Goal: Transaction & Acquisition: Purchase product/service

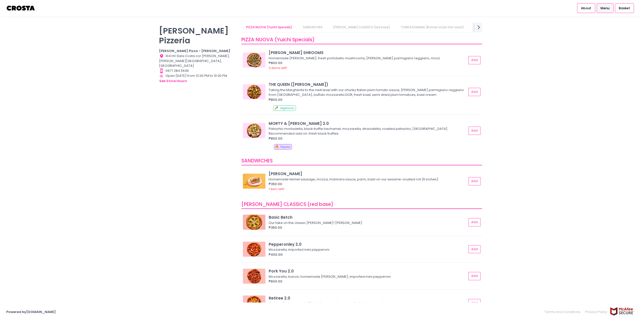
drag, startPoint x: 228, startPoint y: 6, endPoint x: 219, endPoint y: 6, distance: 8.3
click at [221, 6] on div "About Menu Basket" at bounding box center [320, 8] width 641 height 16
click at [179, 49] on b "Crosta Pizza - [PERSON_NAME]" at bounding box center [194, 51] width 71 height 5
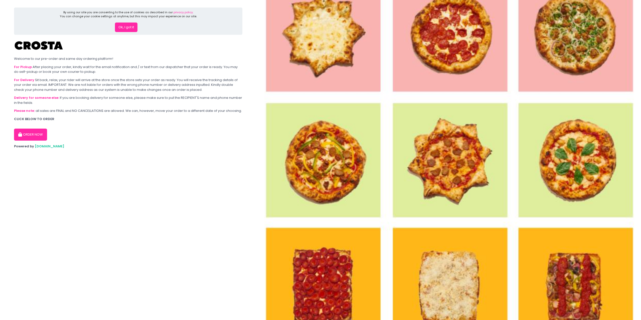
click at [133, 29] on button "Ok, I got it" at bounding box center [126, 28] width 23 height 10
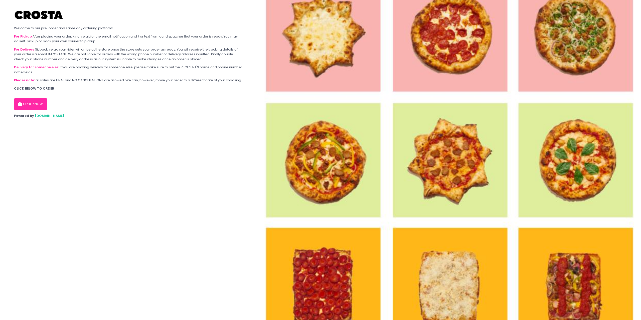
click at [44, 103] on button "ORDER NOW" at bounding box center [30, 104] width 33 height 12
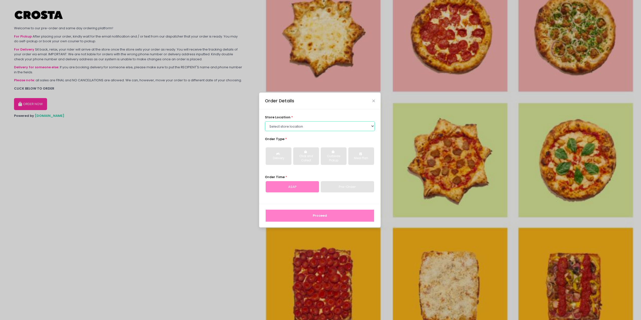
click at [339, 128] on select "Select store location Crosta Pizza - [PERSON_NAME] Crosta Pizza - [GEOGRAPHIC_D…" at bounding box center [320, 127] width 110 height 10
select select "65090bae48156caed44a5eb4"
click at [265, 122] on select "Select store location Crosta Pizza - [PERSON_NAME] Crosta Pizza - [GEOGRAPHIC_D…" at bounding box center [320, 127] width 110 height 10
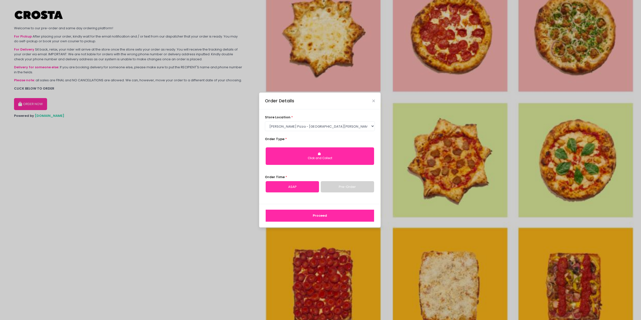
click at [324, 156] on button "Click and Collect" at bounding box center [320, 157] width 108 height 18
click at [307, 187] on link "ASAP" at bounding box center [292, 187] width 53 height 12
click at [347, 214] on button "Proceed" at bounding box center [320, 216] width 108 height 12
click at [335, 188] on link "Pre-Order" at bounding box center [347, 187] width 53 height 12
select select "2025-10-03"
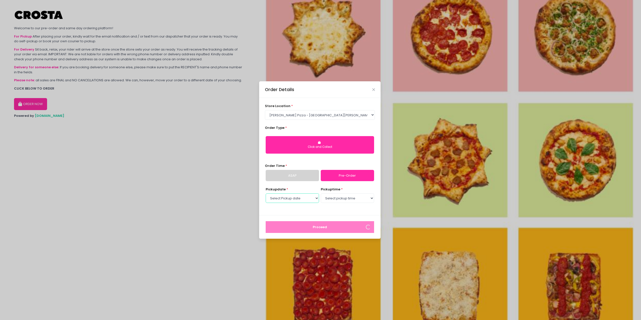
click at [295, 198] on select "Select Pickup date Friday, Oct 3rd Saturday, Oct 4th Sunday, Oct 5th Monday, Oc…" at bounding box center [292, 199] width 53 height 10
click at [266, 194] on select "Select Pickup date Friday, Oct 3rd Saturday, Oct 4th Sunday, Oct 5th Monday, Oc…" at bounding box center [292, 199] width 53 height 10
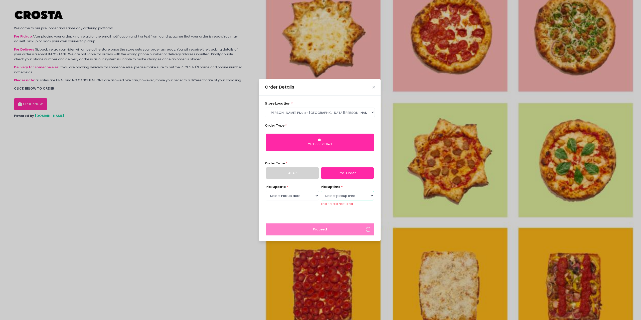
click at [338, 200] on select "Select pickup time 02:30 PM - 03:00 PM 03:00 PM - 03:30 PM 03:30 PM - 04:00 PM …" at bounding box center [347, 196] width 53 height 10
click at [321, 193] on select "Select pickup time 02:30 PM - 03:00 PM 03:00 PM - 03:30 PM 03:30 PM - 04:00 PM …" at bounding box center [347, 196] width 53 height 10
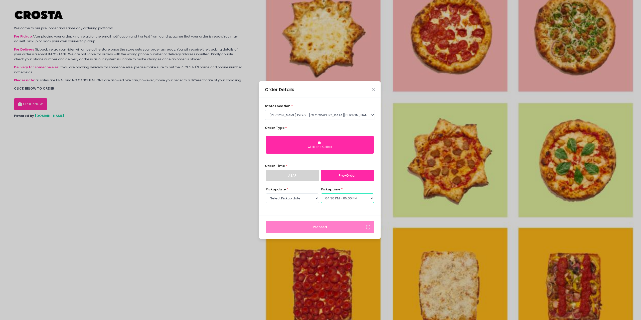
click at [340, 201] on select "Select pickup time 02:30 PM - 03:00 PM 03:00 PM - 03:30 PM 03:30 PM - 04:00 PM …" at bounding box center [347, 199] width 53 height 10
click at [321, 194] on select "Select pickup time 02:30 PM - 03:00 PM 03:00 PM - 03:30 PM 03:30 PM - 04:00 PM …" at bounding box center [347, 199] width 53 height 10
click at [332, 200] on select "Select pickup time 02:30 PM - 03:00 PM 03:00 PM - 03:30 PM 03:30 PM - 04:00 PM …" at bounding box center [347, 199] width 53 height 10
select select "15:30"
click at [321, 194] on select "Select pickup time 02:30 PM - 03:00 PM 03:00 PM - 03:30 PM 03:30 PM - 04:00 PM …" at bounding box center [347, 199] width 53 height 10
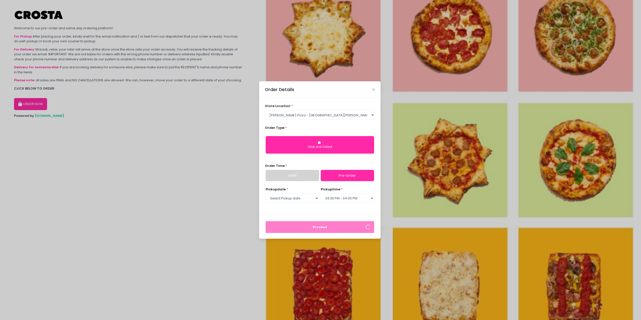
click at [340, 210] on div "store location * Select store location Crosta Pizza - Salcedo Crosta Pizza - Sa…" at bounding box center [320, 157] width 122 height 118
click at [337, 209] on div "Pickup date * Select Pickup date Friday, Oct 3rd Saturday, Oct 4th Sunday, Oct …" at bounding box center [320, 198] width 110 height 23
click at [355, 188] on div "pickup time * Select pickup time 02:30 PM - 03:00 PM 03:00 PM - 03:30 PM 03:30 …" at bounding box center [347, 195] width 53 height 17
click at [290, 178] on link "ASAP" at bounding box center [292, 176] width 53 height 12
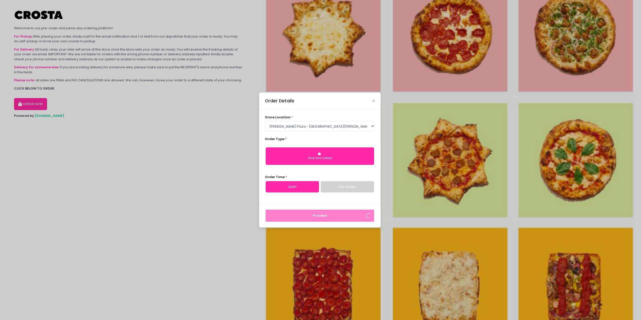
click at [334, 174] on form "store location * Select store location Crosta Pizza - Salcedo Crosta Pizza - Sa…" at bounding box center [320, 168] width 122 height 118
click at [326, 155] on button "Click and Collect" at bounding box center [320, 157] width 108 height 18
drag, startPoint x: 307, startPoint y: 196, endPoint x: 310, endPoint y: 202, distance: 6.2
click at [306, 195] on div "store location * Select store location Crosta Pizza - Salcedo Crosta Pizza - Sa…" at bounding box center [320, 156] width 122 height 95
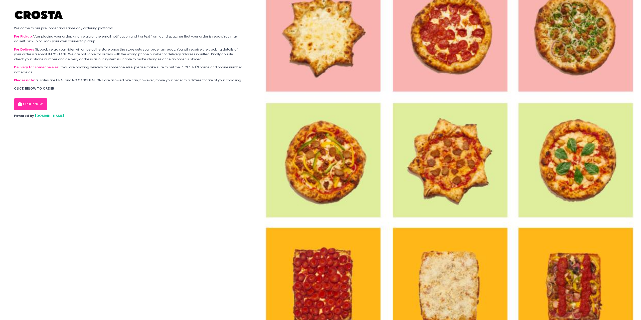
click at [36, 108] on button "ORDER NOW" at bounding box center [30, 104] width 33 height 12
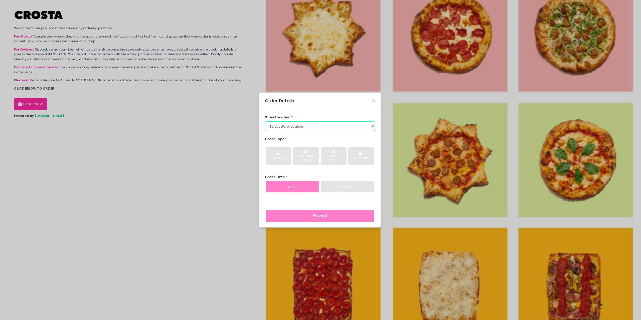
click at [304, 123] on select "Select store location Crosta Pizza - [PERSON_NAME] Crosta Pizza - [GEOGRAPHIC_D…" at bounding box center [320, 127] width 110 height 10
select select "65090bae48156caed44a5eb4"
click at [265, 122] on select "Select store location Crosta Pizza - [PERSON_NAME] Crosta Pizza - [GEOGRAPHIC_D…" at bounding box center [320, 127] width 110 height 10
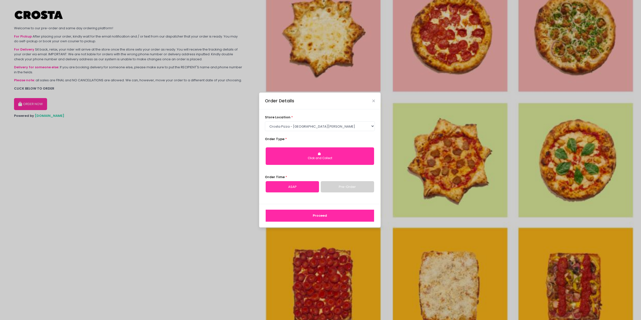
click at [332, 220] on button "Proceed" at bounding box center [320, 216] width 108 height 12
